Goal: Information Seeking & Learning: Learn about a topic

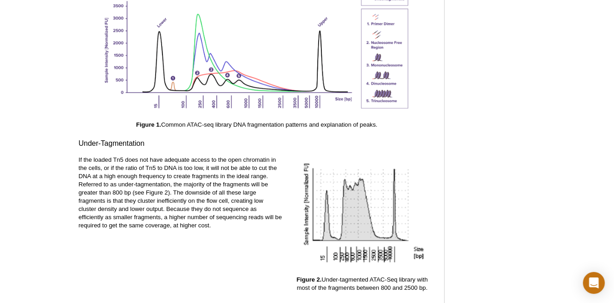
scroll to position [1445, 0]
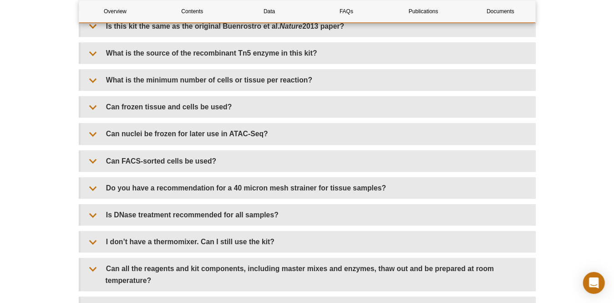
scroll to position [1343, 0]
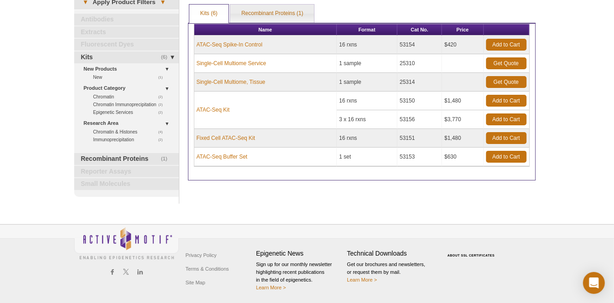
scroll to position [52, 0]
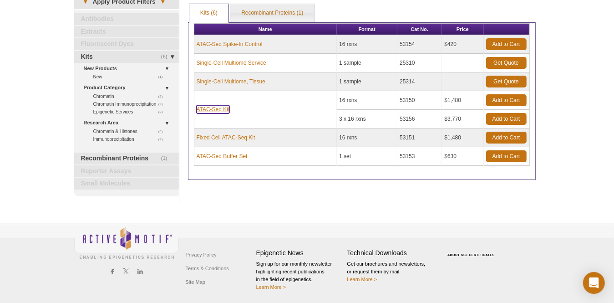
click at [213, 105] on link "ATAC-Seq Kit" at bounding box center [213, 109] width 33 height 8
click at [230, 156] on link "ATAC-Seq Buffer Set" at bounding box center [222, 156] width 51 height 8
click at [228, 155] on link "ATAC-Seq Buffer Set" at bounding box center [222, 156] width 51 height 8
click at [229, 155] on link "ATAC-Seq Buffer Set" at bounding box center [222, 156] width 51 height 8
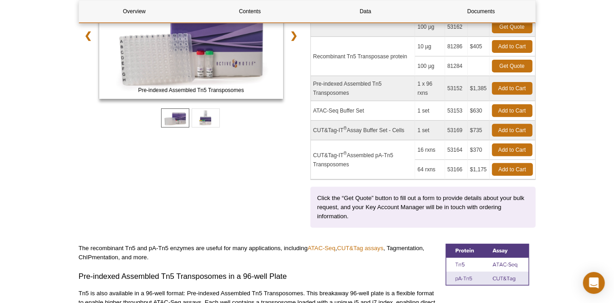
scroll to position [91, 0]
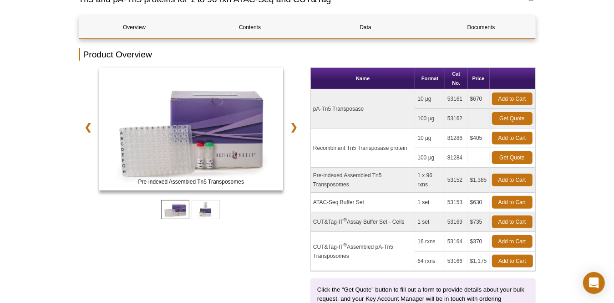
drag, startPoint x: 363, startPoint y: 199, endPoint x: 319, endPoint y: 199, distance: 44.6
click at [319, 199] on td "ATAC-Seq Buffer Set" at bounding box center [363, 203] width 104 height 20
drag, startPoint x: 319, startPoint y: 199, endPoint x: 314, endPoint y: 202, distance: 5.2
click at [314, 202] on td "ATAC-Seq Buffer Set" at bounding box center [363, 203] width 104 height 20
click at [341, 203] on td "ATAC-Seq Buffer Set" at bounding box center [363, 203] width 104 height 20
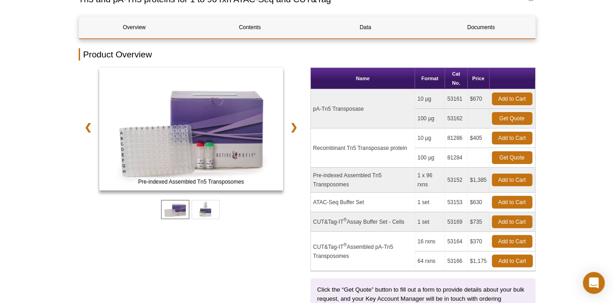
click at [360, 201] on td "ATAC-Seq Buffer Set" at bounding box center [363, 203] width 104 height 20
